Goal: Information Seeking & Learning: Learn about a topic

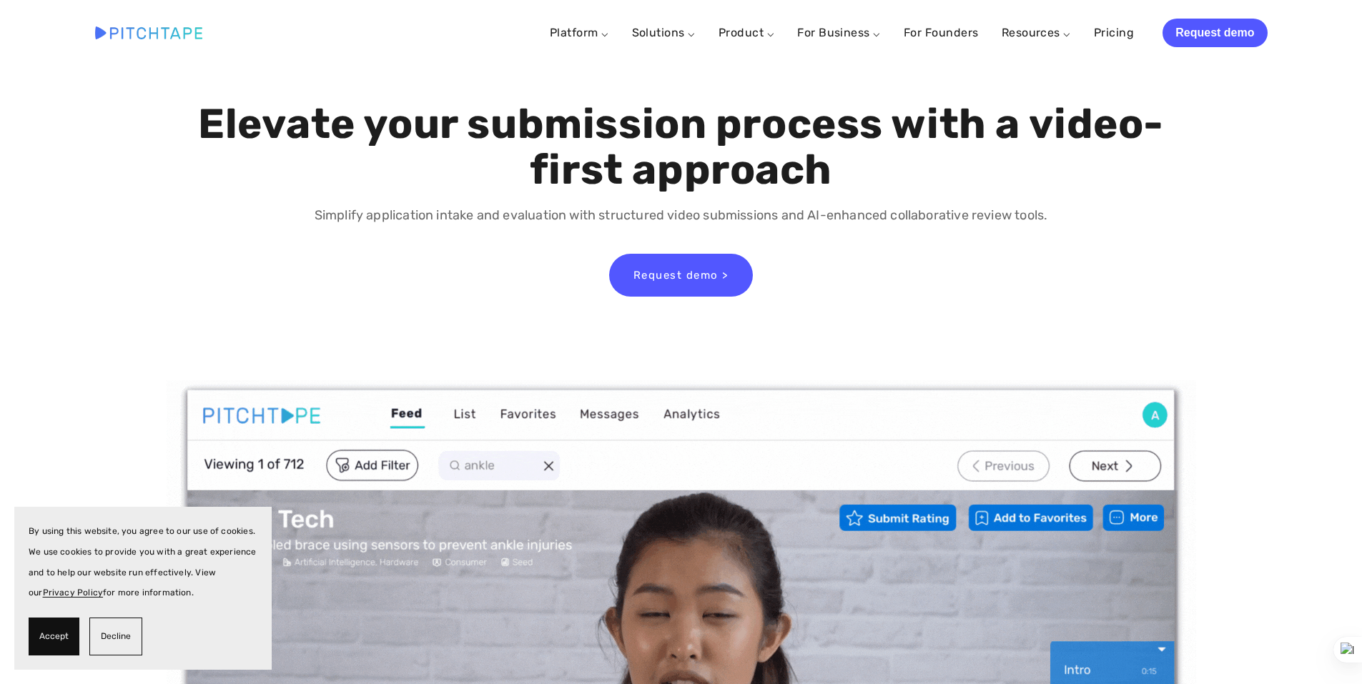
click at [46, 639] on span "Accept" at bounding box center [53, 636] width 29 height 21
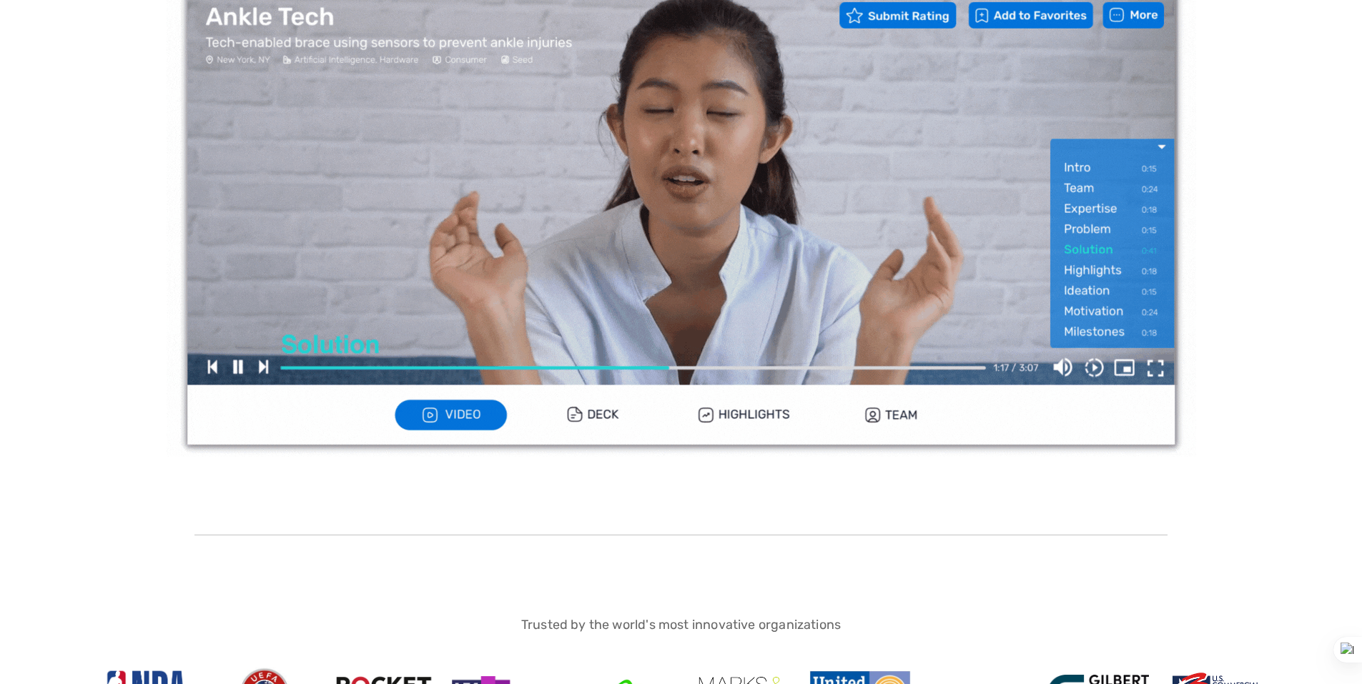
scroll to position [572, 0]
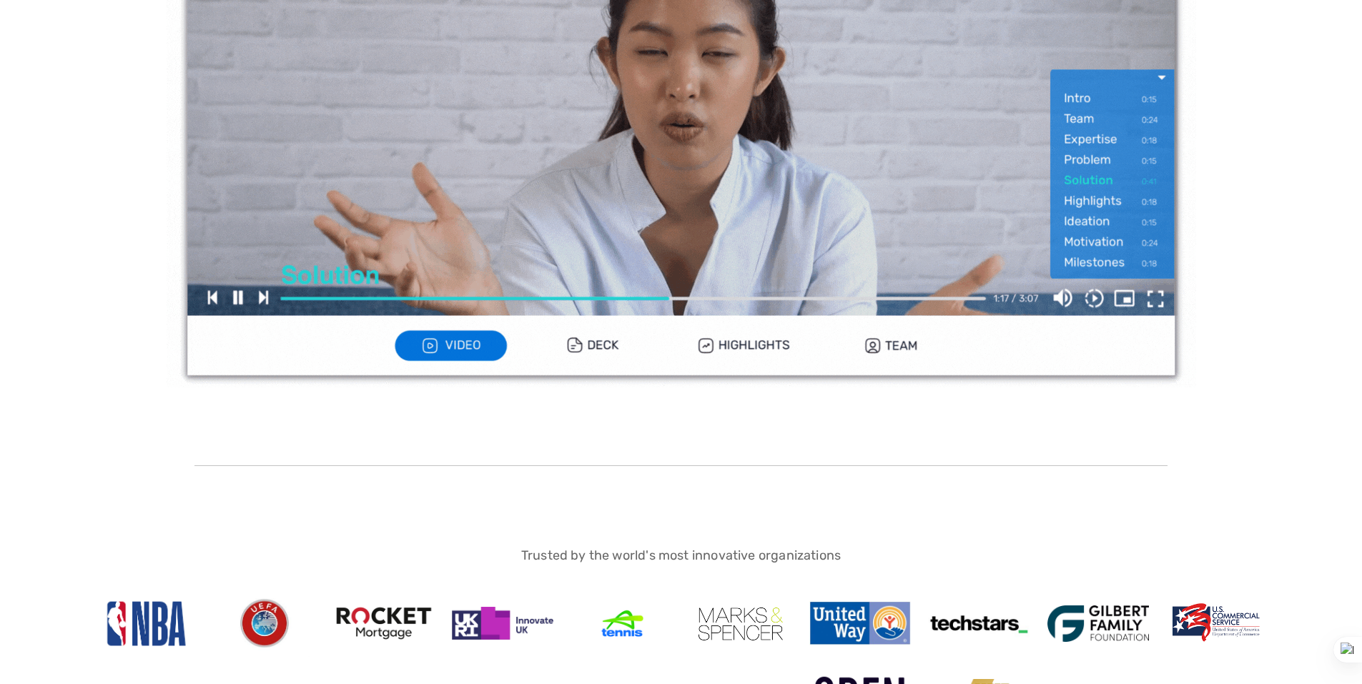
click at [237, 302] on img at bounding box center [682, 97] width 1030 height 579
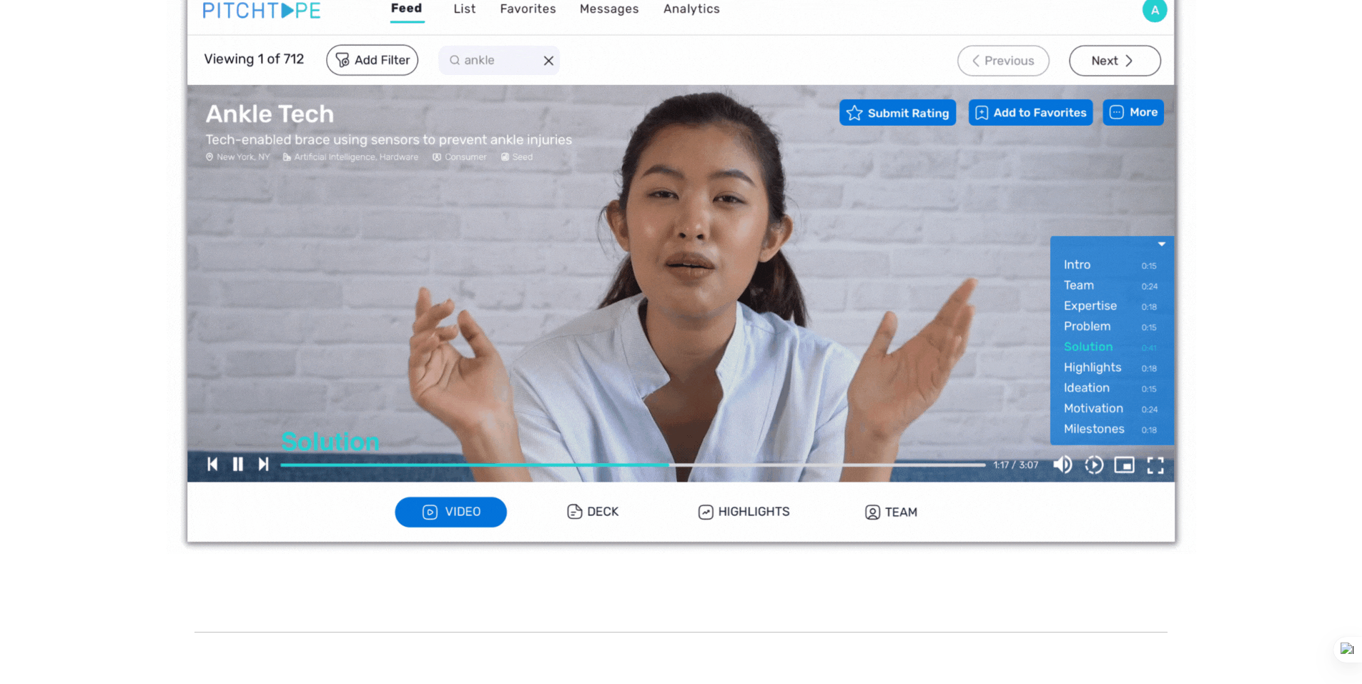
scroll to position [429, 0]
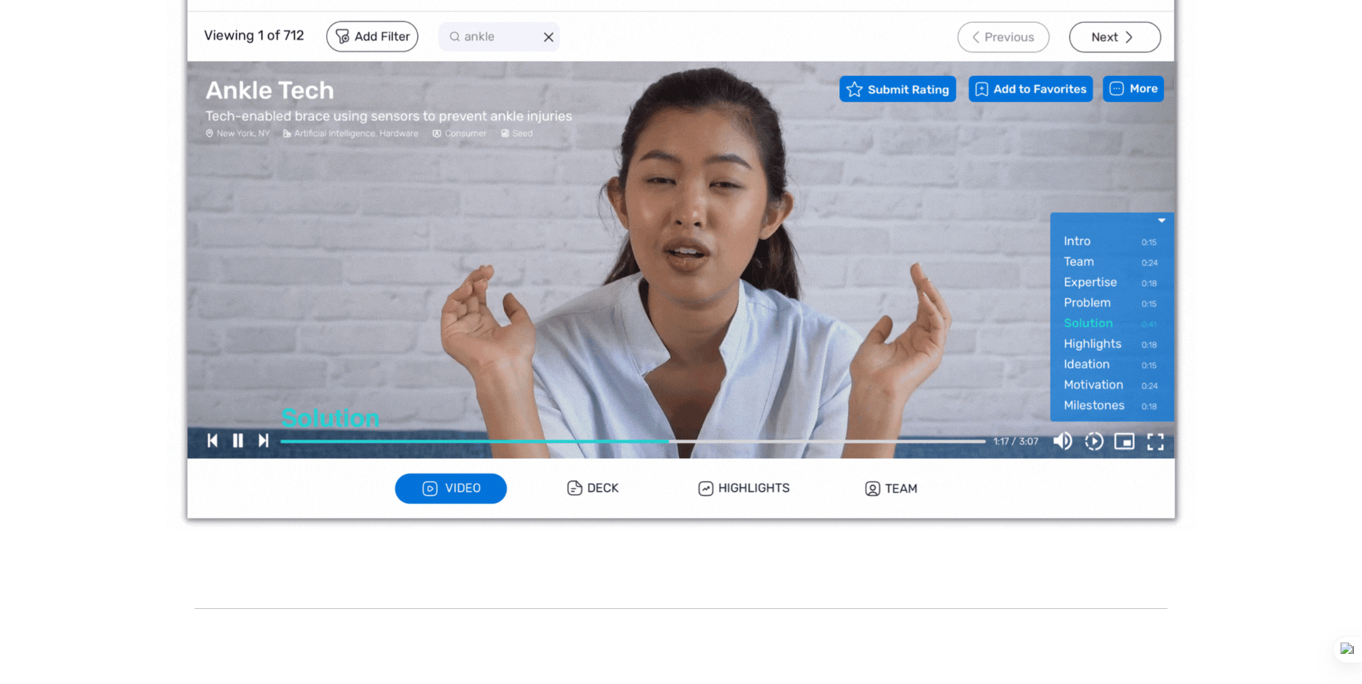
click at [235, 445] on img at bounding box center [682, 240] width 1030 height 579
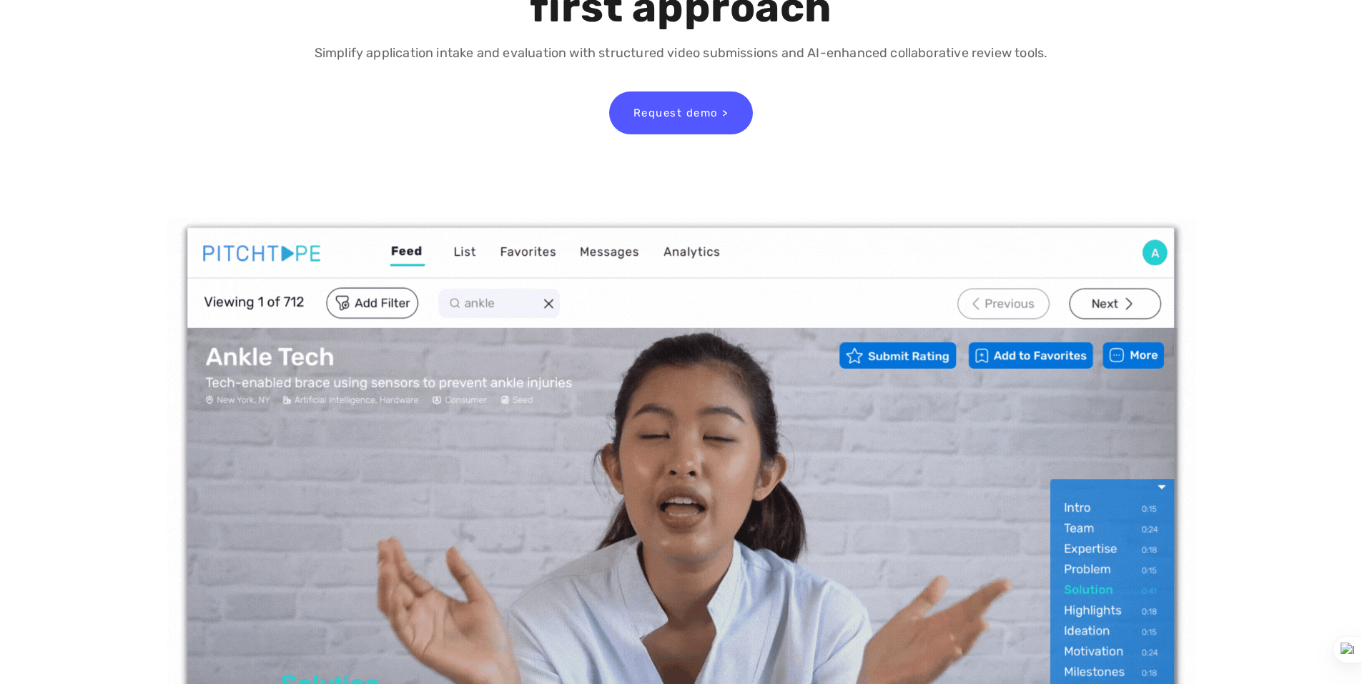
scroll to position [0, 0]
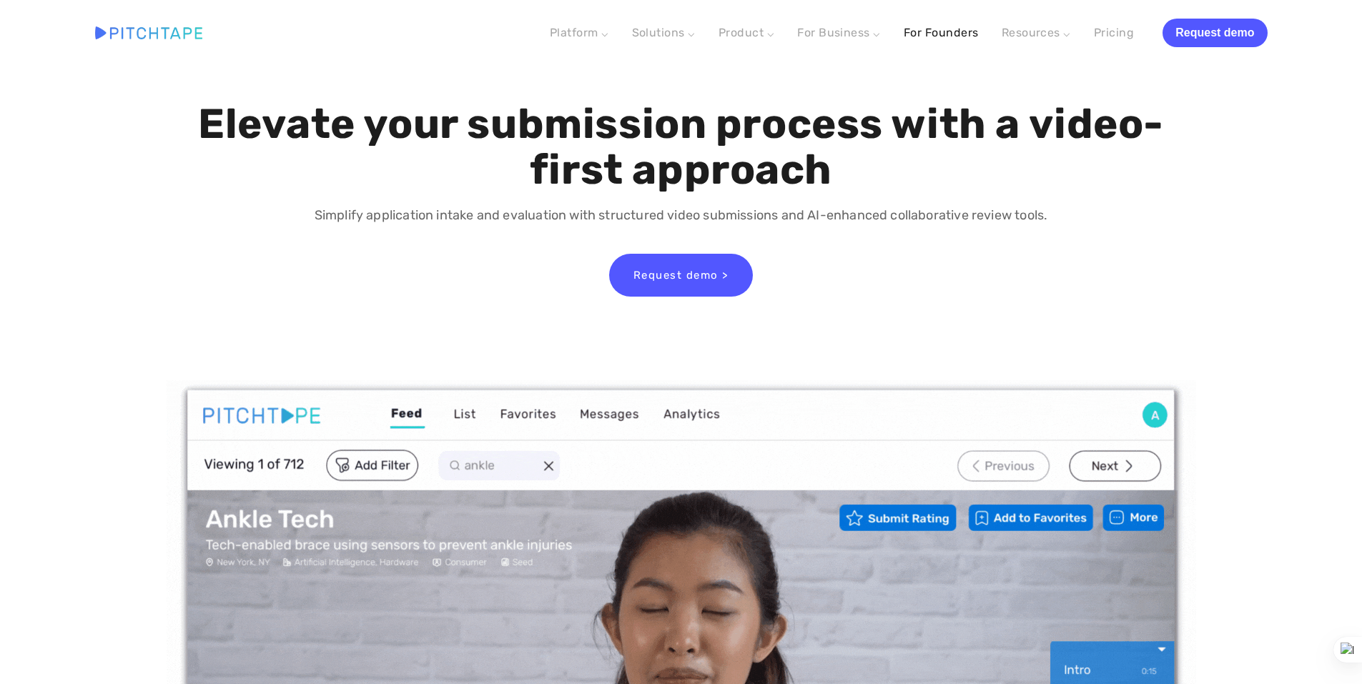
click at [962, 32] on link "For Founders" at bounding box center [941, 33] width 75 height 26
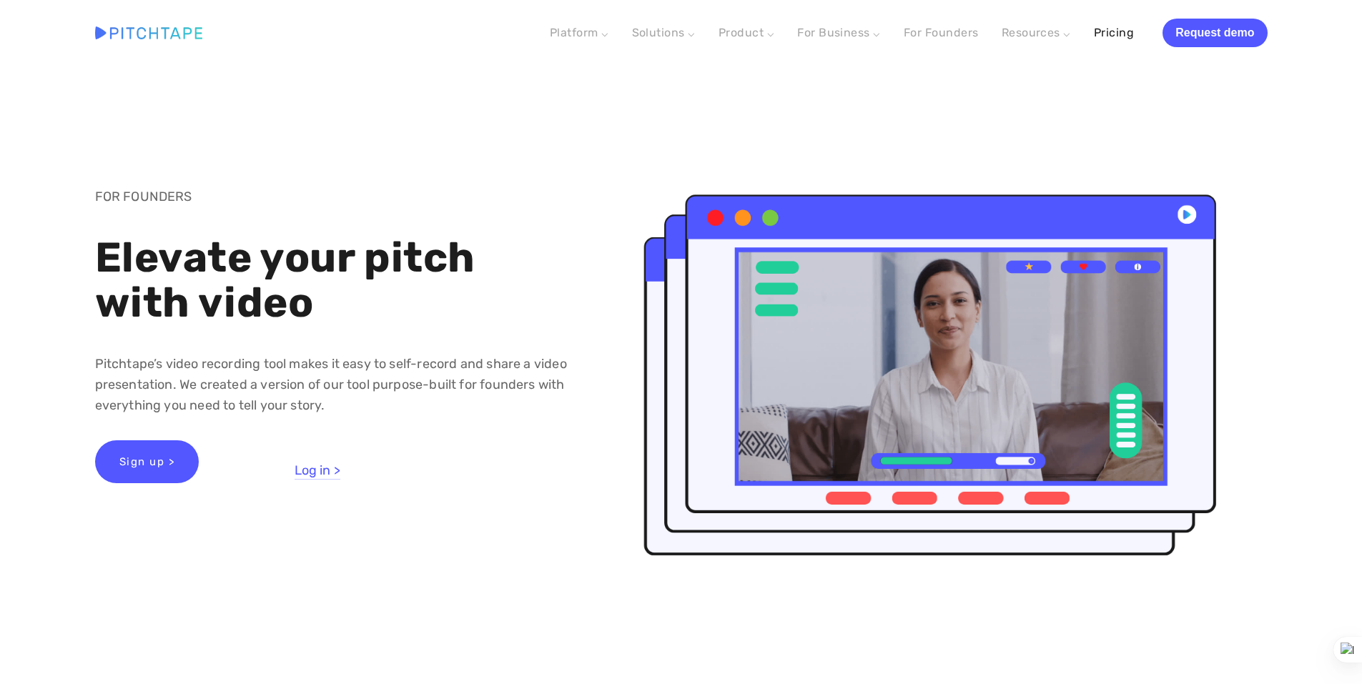
click at [1110, 33] on link "Pricing" at bounding box center [1114, 33] width 40 height 26
